Goal: Transaction & Acquisition: Purchase product/service

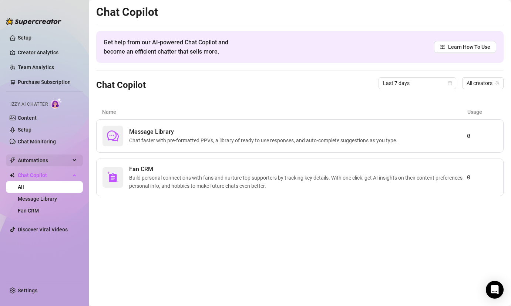
click at [31, 158] on span "Automations" at bounding box center [44, 161] width 53 height 12
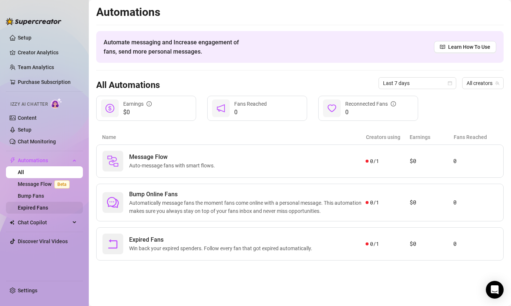
click at [44, 207] on link "Expired Fans" at bounding box center [33, 208] width 30 height 6
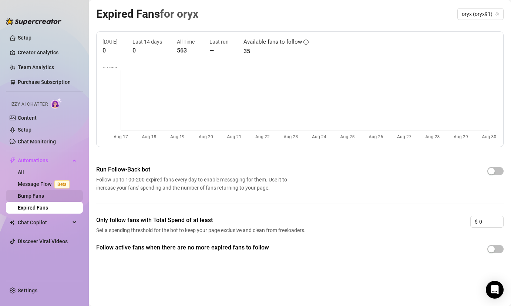
click at [38, 195] on link "Bump Fans" at bounding box center [31, 196] width 26 height 6
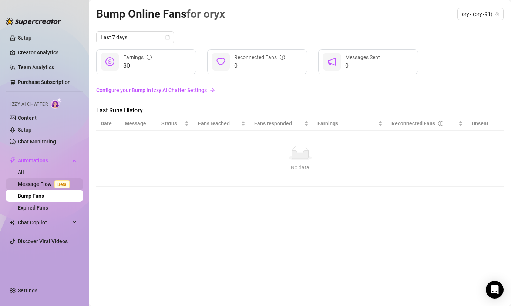
click at [48, 181] on link "Message Flow Beta" at bounding box center [45, 184] width 55 height 6
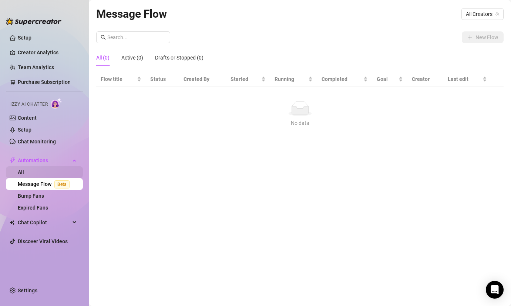
click at [24, 171] on link "All" at bounding box center [21, 173] width 6 height 6
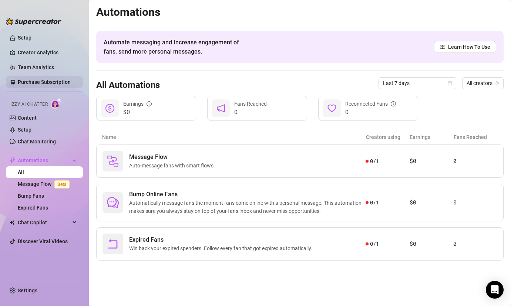
click at [36, 80] on link "Purchase Subscription" at bounding box center [44, 82] width 53 height 6
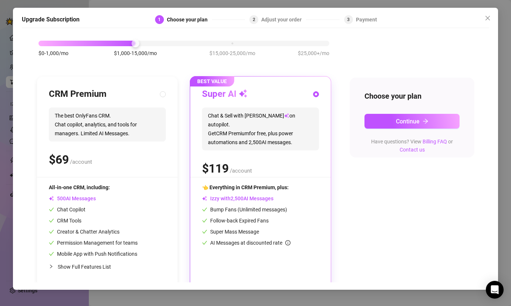
scroll to position [38, 0]
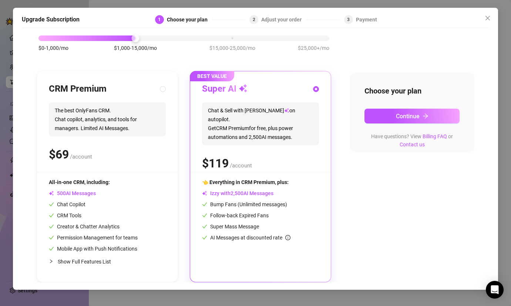
click at [119, 181] on div "All-in-one CRM, including:" at bounding box center [93, 182] width 89 height 8
radio input "true"
radio input "false"
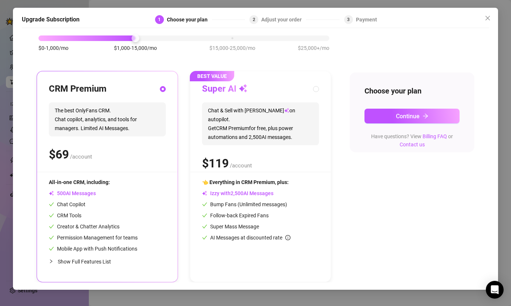
click at [53, 260] on div at bounding box center [53, 262] width 9 height 8
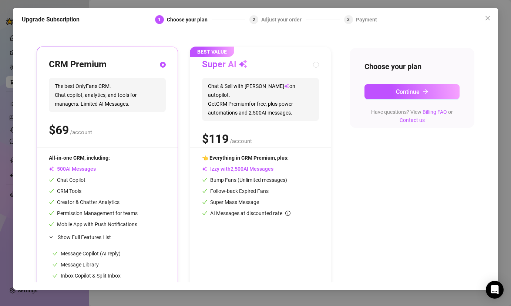
scroll to position [0, 0]
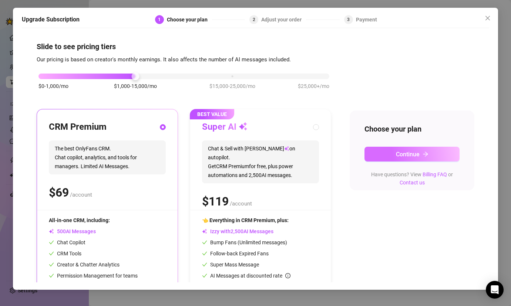
click at [429, 155] on button "Continue" at bounding box center [412, 154] width 95 height 15
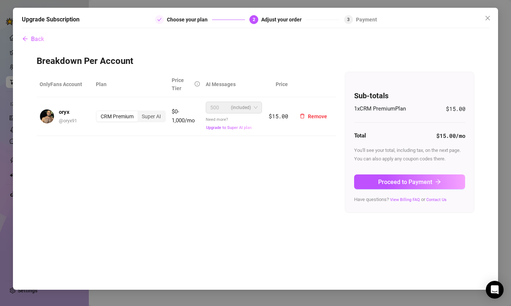
click at [256, 108] on span "500 (included)" at bounding box center [233, 107] width 47 height 11
click at [40, 36] on span "Back" at bounding box center [37, 39] width 13 height 7
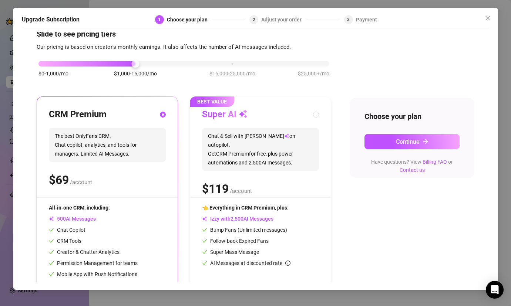
scroll to position [6, 0]
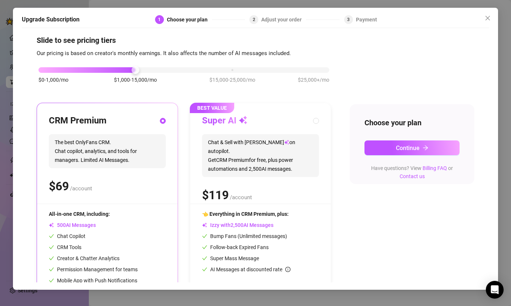
click at [245, 199] on div "Super AI Chat & Sell with Izzy on autopilot. Get CRM Premium for free, plus pow…" at bounding box center [260, 159] width 117 height 89
radio input "false"
radio input "true"
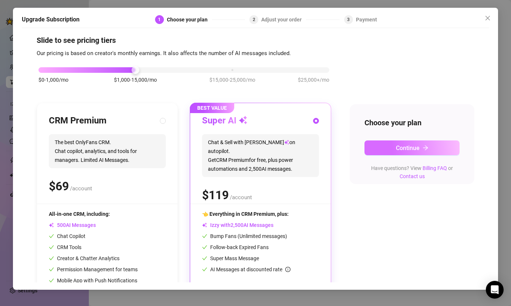
click at [409, 150] on span "Continue" at bounding box center [408, 148] width 24 height 7
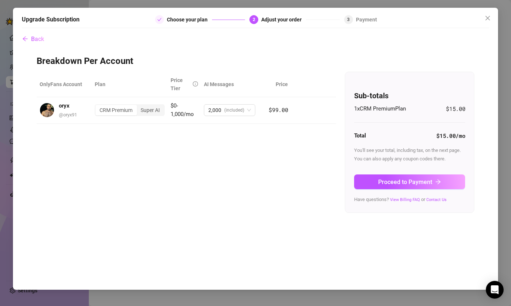
scroll to position [0, 0]
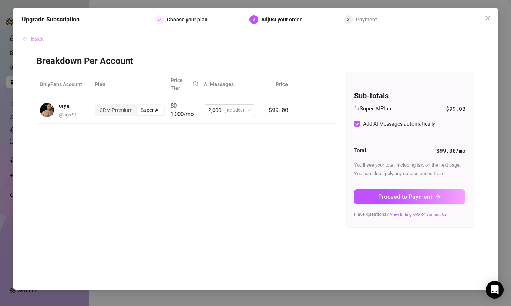
click at [26, 36] on icon "arrow-left" at bounding box center [25, 39] width 6 height 6
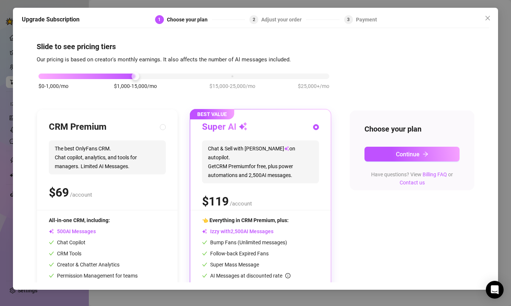
click at [140, 183] on div "CRM Premium The best OnlyFans CRM. Chat copilot, analytics, and tools for manag…" at bounding box center [107, 165] width 117 height 89
radio input "true"
radio input "false"
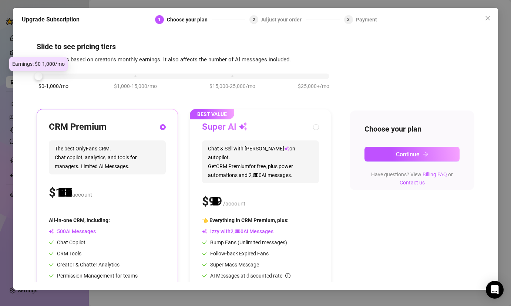
drag, startPoint x: 137, startPoint y: 77, endPoint x: 66, endPoint y: 75, distance: 70.3
click at [66, 75] on div "$0-1,000/mo $1,000-15,000/mo $15,000-25,000/mo $25,000+/mo" at bounding box center [183, 74] width 291 height 4
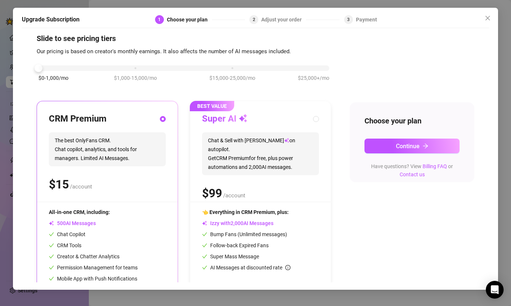
scroll to position [5, 0]
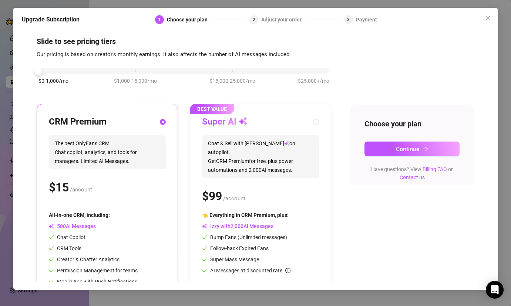
drag, startPoint x: 41, startPoint y: 64, endPoint x: 95, endPoint y: 63, distance: 54.1
click at [96, 62] on div "$0-1,000/mo $1,000-15,000/mo $15,000-25,000/mo $25,000+/mo" at bounding box center [184, 80] width 295 height 42
click at [40, 71] on div at bounding box center [38, 71] width 8 height 8
drag, startPoint x: 40, startPoint y: 71, endPoint x: 64, endPoint y: 69, distance: 23.7
click at [64, 69] on div "$0-1,000/mo $1,000-15,000/mo $15,000-25,000/mo $25,000+/mo" at bounding box center [183, 69] width 291 height 4
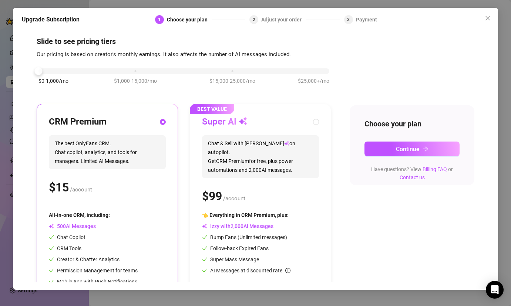
click at [121, 160] on span "The best OnlyFans CRM. Chat copilot, analytics, and tools for managers. Limited…" at bounding box center [107, 152] width 117 height 34
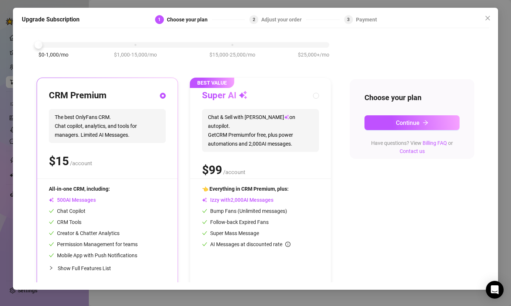
scroll to position [38, 0]
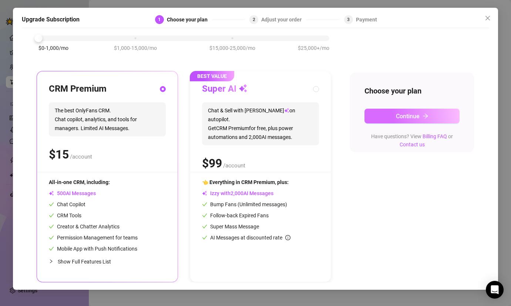
click at [423, 115] on icon "arrow-right" at bounding box center [426, 116] width 6 height 6
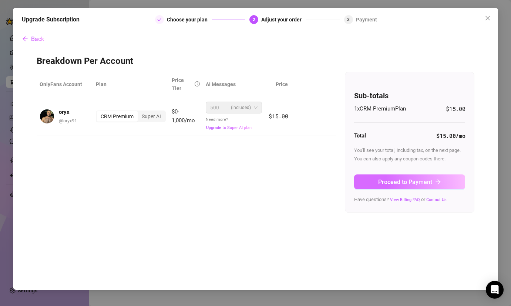
click at [399, 181] on span "Proceed to Payment" at bounding box center [405, 182] width 54 height 7
